Goal: Task Accomplishment & Management: Complete application form

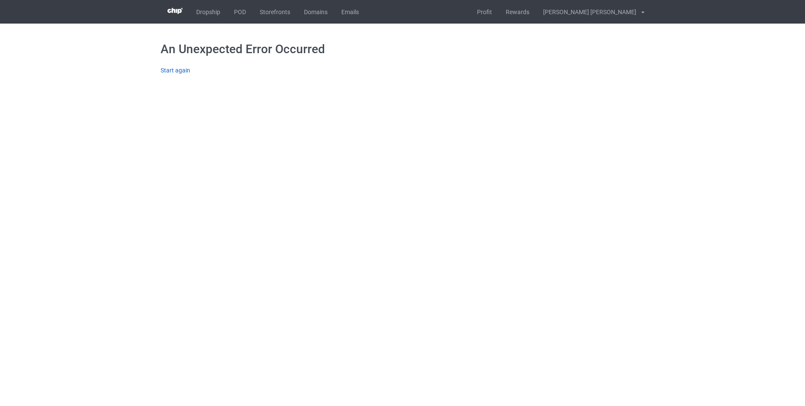
click at [182, 70] on link "Start again" at bounding box center [176, 70] width 30 height 7
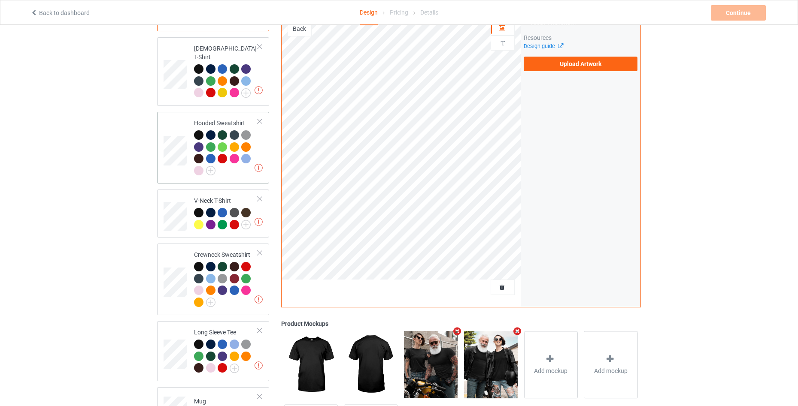
scroll to position [197, 0]
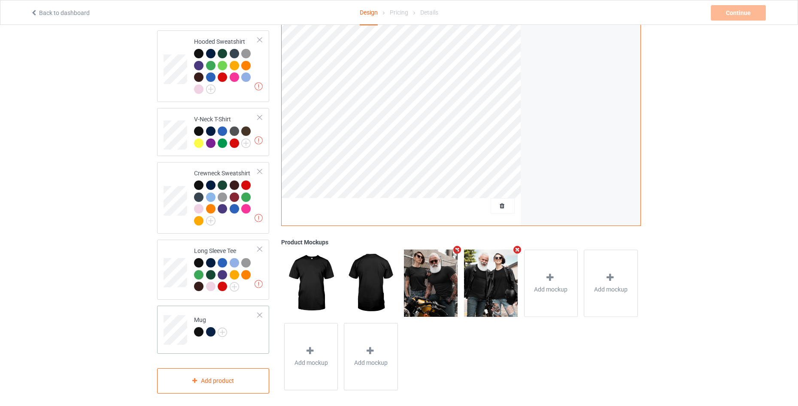
click at [240, 330] on td "Mug" at bounding box center [225, 327] width 73 height 36
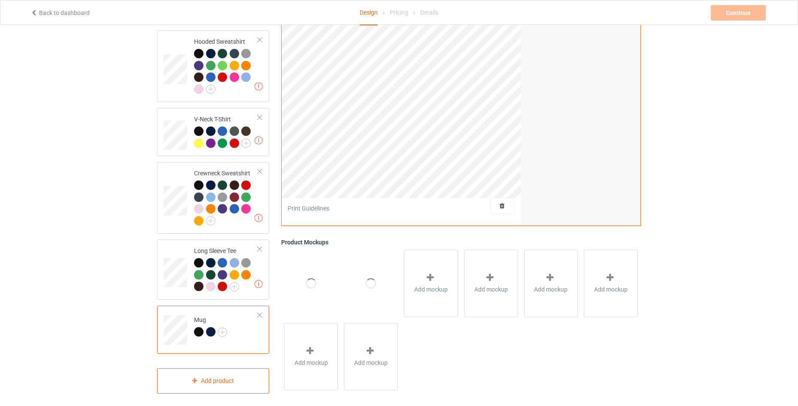
scroll to position [26, 0]
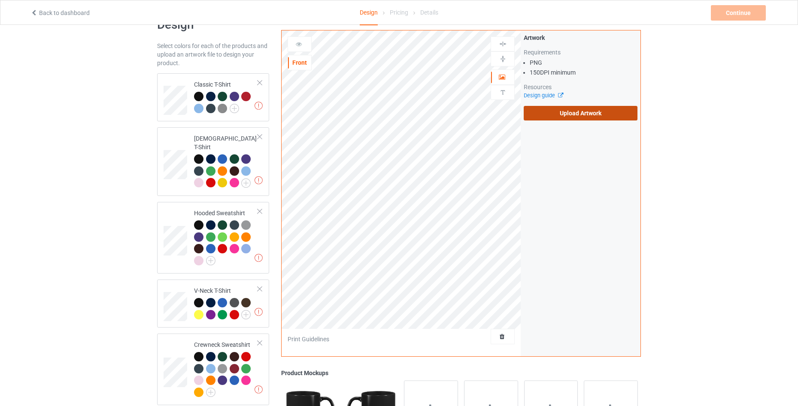
click at [586, 109] on label "Upload Artwork" at bounding box center [581, 113] width 114 height 15
click at [0, 0] on input "Upload Artwork" at bounding box center [0, 0] width 0 height 0
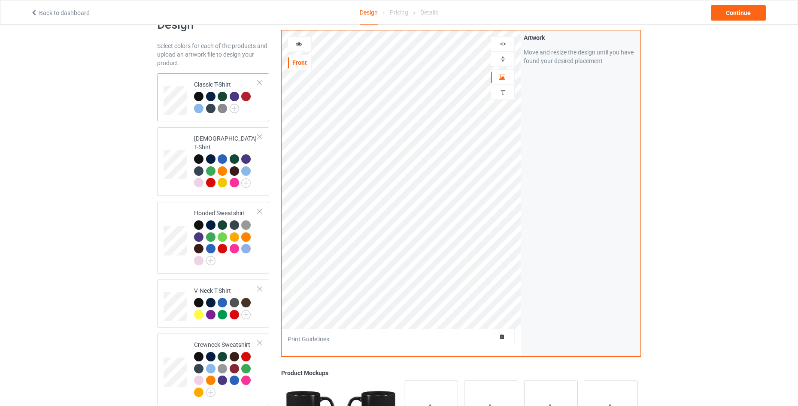
click at [259, 114] on td "Classic T-Shirt" at bounding box center [225, 97] width 73 height 41
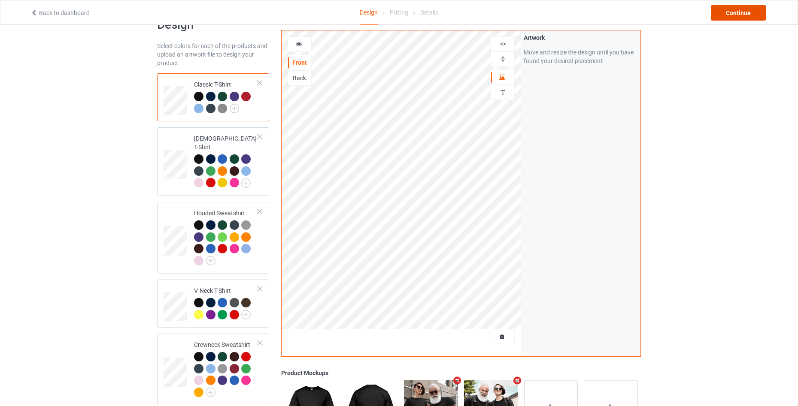
click at [738, 10] on div "Continue" at bounding box center [738, 12] width 55 height 15
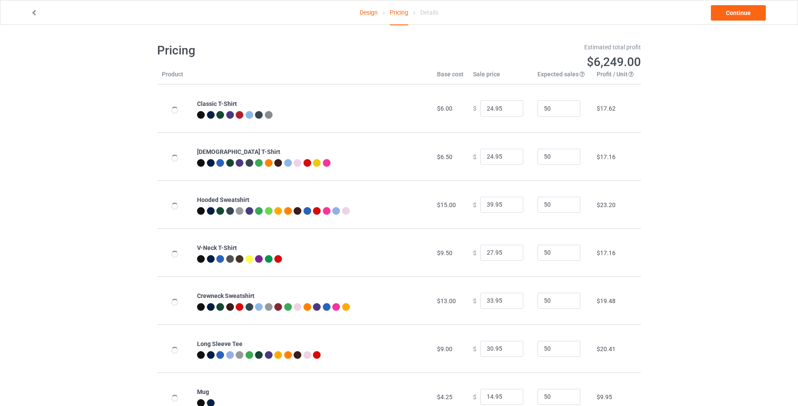
scroll to position [33, 0]
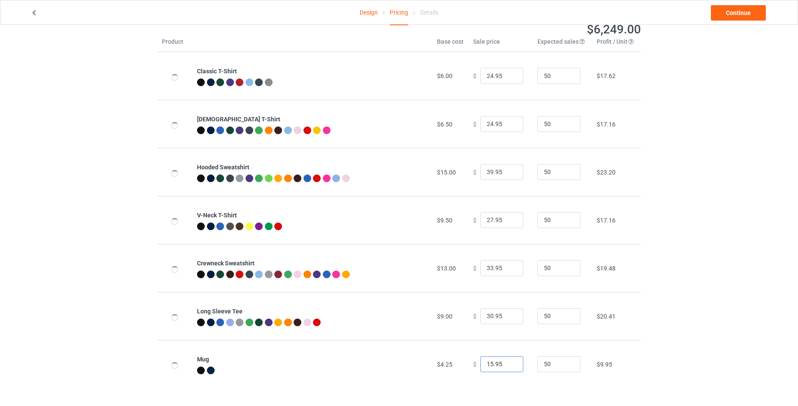
click at [507, 362] on input "15.95" at bounding box center [501, 365] width 43 height 16
type input "16.95"
click at [507, 362] on input "16.95" at bounding box center [501, 365] width 43 height 16
click at [738, 8] on link "Continue" at bounding box center [738, 12] width 55 height 15
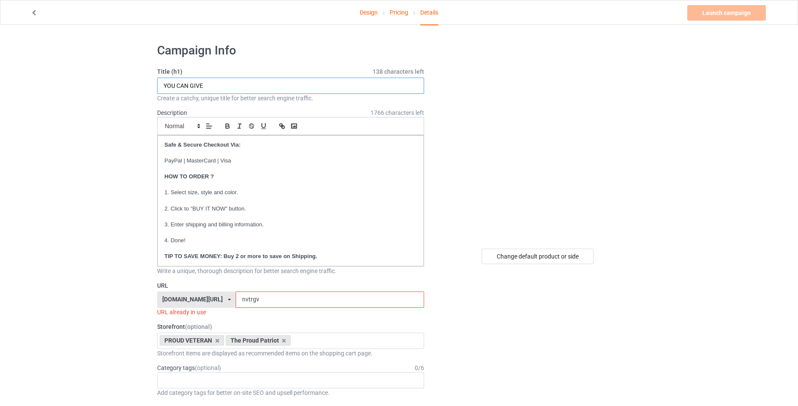
drag, startPoint x: 239, startPoint y: 90, endPoint x: 103, endPoint y: 72, distance: 137.2
paste input "since we’re redefining everything"
type input "since we’re redefining everything"
click at [251, 297] on input "nvtrgv" at bounding box center [330, 300] width 188 height 16
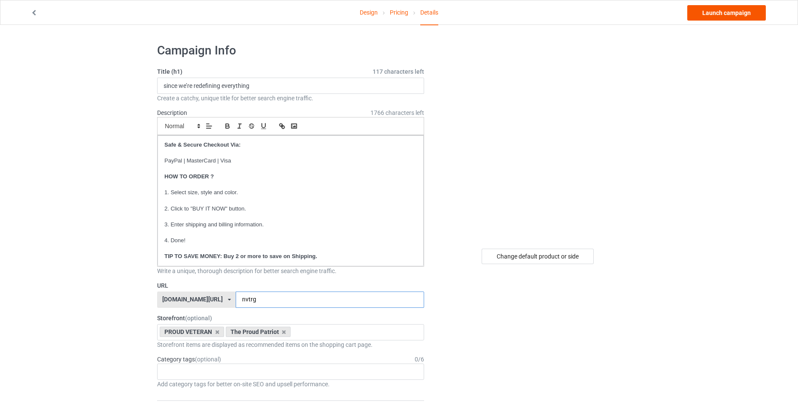
type input "nvtrg"
click at [734, 19] on link "Launch campaign" at bounding box center [726, 12] width 79 height 15
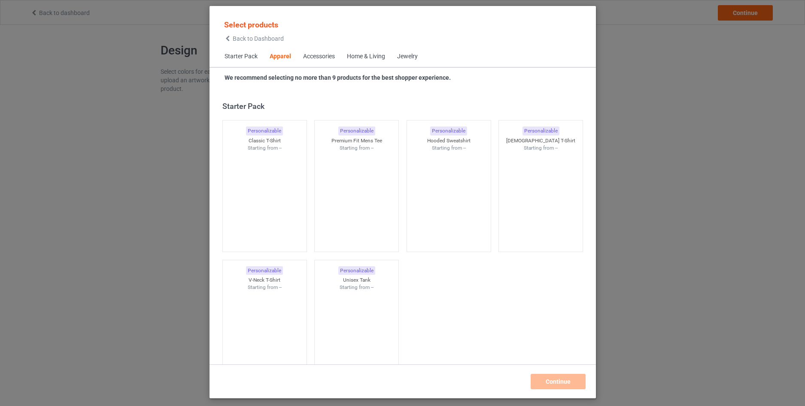
scroll to position [320, 0]
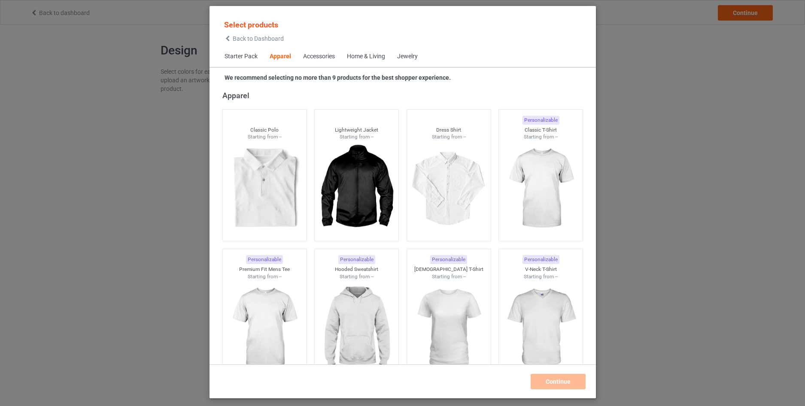
click at [233, 37] on span "Back to Dashboard" at bounding box center [258, 38] width 51 height 7
